Goal: Find specific page/section: Find specific page/section

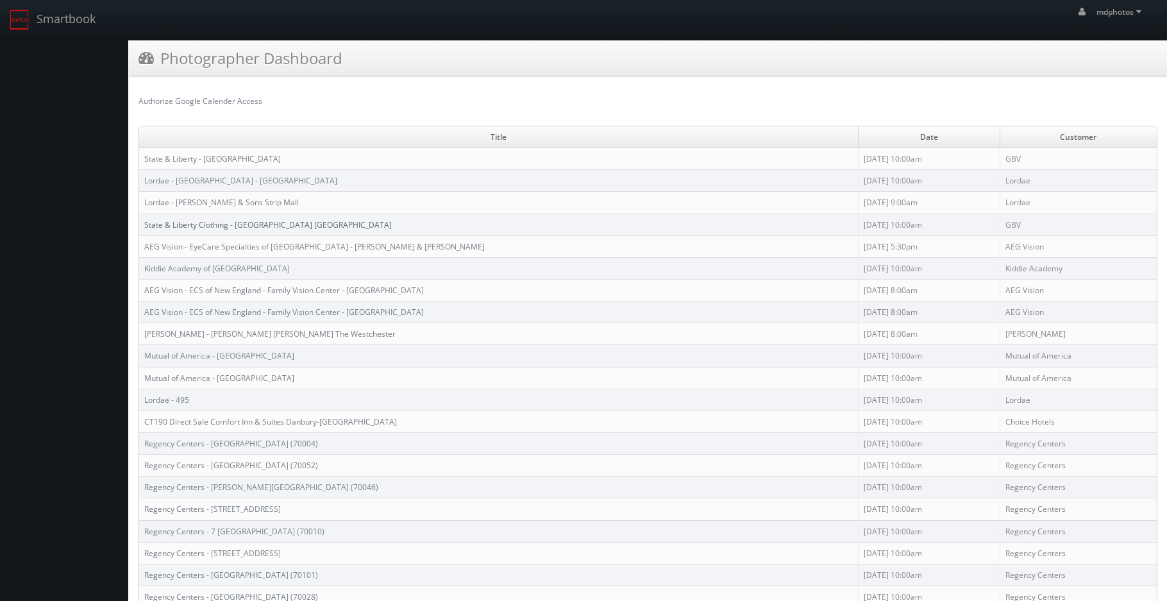
click at [247, 224] on link "State & Liberty Clothing - [GEOGRAPHIC_DATA] [GEOGRAPHIC_DATA]" at bounding box center [267, 224] width 247 height 11
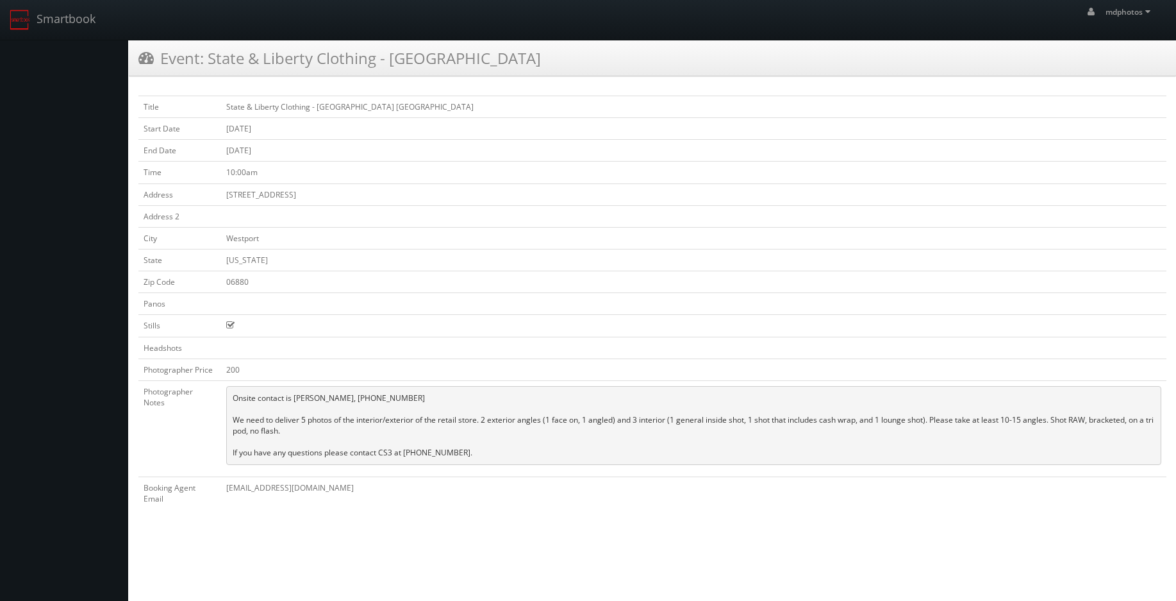
click at [233, 104] on td "State & Liberty Clothing - [GEOGRAPHIC_DATA] [GEOGRAPHIC_DATA]" at bounding box center [693, 107] width 945 height 22
drag, startPoint x: 233, startPoint y: 104, endPoint x: 355, endPoint y: 106, distance: 121.8
click at [355, 106] on td "State & Liberty Clothing - [GEOGRAPHIC_DATA] [GEOGRAPHIC_DATA]" at bounding box center [693, 107] width 945 height 22
copy td "State & Liberty Clothing - [GEOGRAPHIC_DATA] [GEOGRAPHIC_DATA]"
